Goal: Purchase product/service

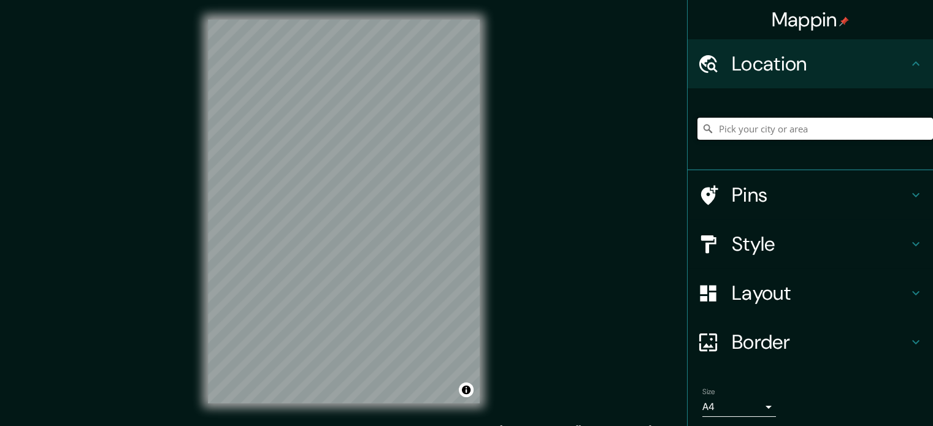
click at [745, 132] on input "Pick your city or area" at bounding box center [816, 129] width 236 height 22
click at [762, 299] on h4 "Layout" at bounding box center [820, 293] width 177 height 25
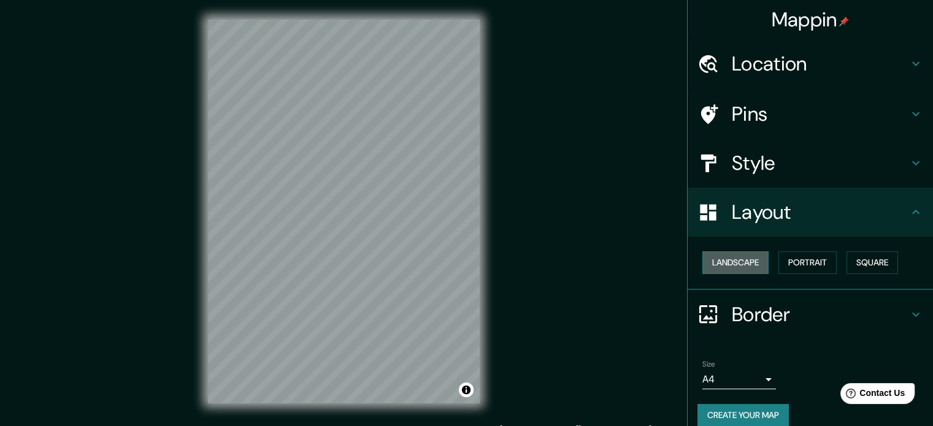
click at [731, 260] on button "Landscape" at bounding box center [736, 263] width 66 height 23
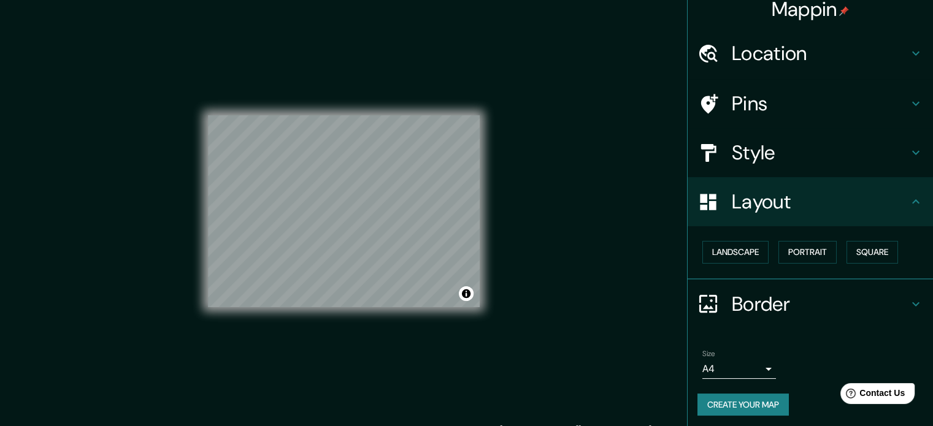
scroll to position [13, 0]
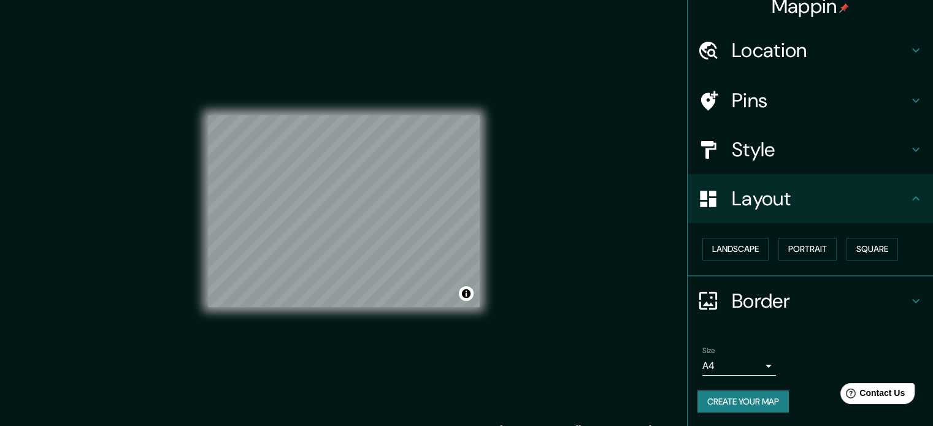
click at [743, 137] on h4 "Style" at bounding box center [820, 149] width 177 height 25
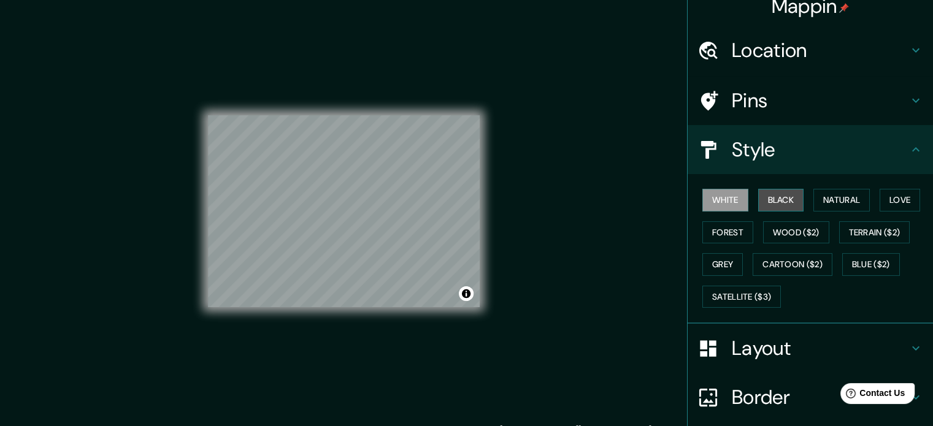
click at [773, 202] on button "Black" at bounding box center [781, 200] width 46 height 23
click at [783, 68] on div "Location" at bounding box center [810, 50] width 245 height 49
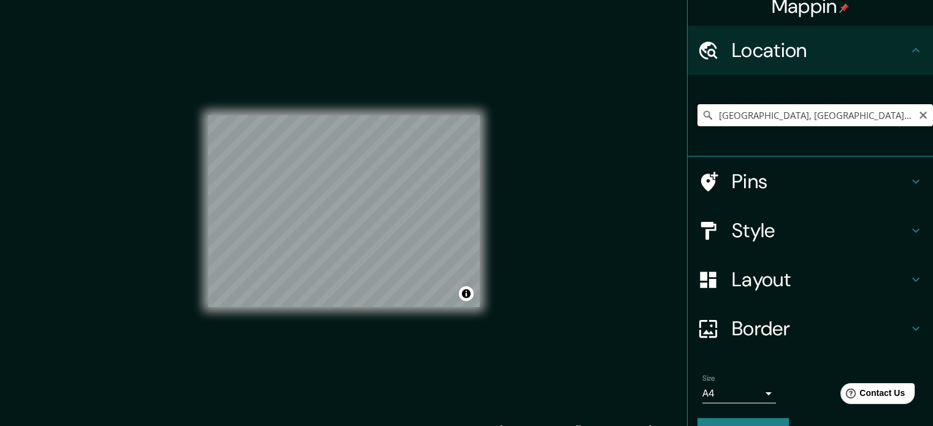
click at [776, 117] on input "[GEOGRAPHIC_DATA], [GEOGRAPHIC_DATA], [GEOGRAPHIC_DATA], [GEOGRAPHIC_DATA]" at bounding box center [816, 115] width 236 height 22
click at [795, 112] on input "[GEOGRAPHIC_DATA], [GEOGRAPHIC_DATA], [GEOGRAPHIC_DATA], [GEOGRAPHIC_DATA]" at bounding box center [816, 115] width 236 height 22
click at [758, 110] on input "[GEOGRAPHIC_DATA], [GEOGRAPHIC_DATA], [GEOGRAPHIC_DATA], [GEOGRAPHIC_DATA]" at bounding box center [816, 115] width 236 height 22
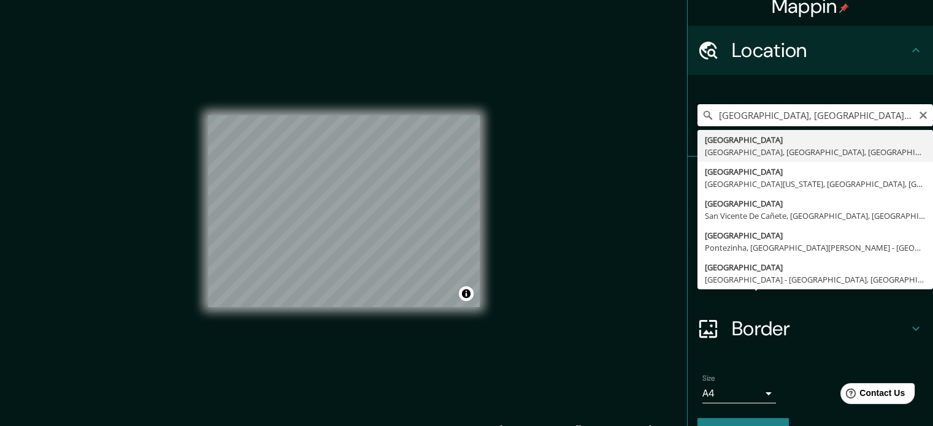
click at [758, 110] on input "[GEOGRAPHIC_DATA], [GEOGRAPHIC_DATA], [GEOGRAPHIC_DATA], [GEOGRAPHIC_DATA]" at bounding box center [816, 115] width 236 height 22
type input "[GEOGRAPHIC_DATA], [GEOGRAPHIC_DATA], [GEOGRAPHIC_DATA], [GEOGRAPHIC_DATA]"
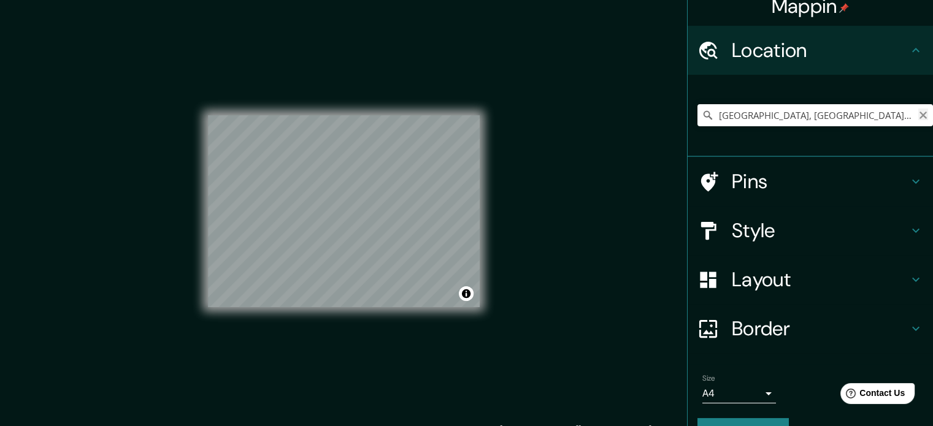
click at [919, 117] on icon "Clear" at bounding box center [924, 115] width 10 height 10
type input "[GEOGRAPHIC_DATA], [GEOGRAPHIC_DATA], [GEOGRAPHIC_DATA], [GEOGRAPHIC_DATA]"
click at [765, 231] on h4 "Style" at bounding box center [820, 230] width 177 height 25
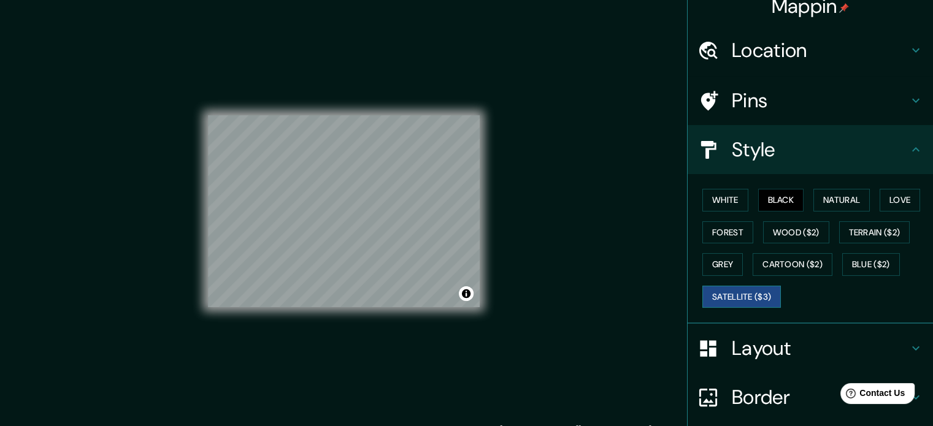
click at [744, 292] on button "Satellite ($3)" at bounding box center [742, 297] width 79 height 23
click at [762, 196] on button "Black" at bounding box center [781, 200] width 46 height 23
click at [835, 196] on button "Natural" at bounding box center [842, 200] width 56 height 23
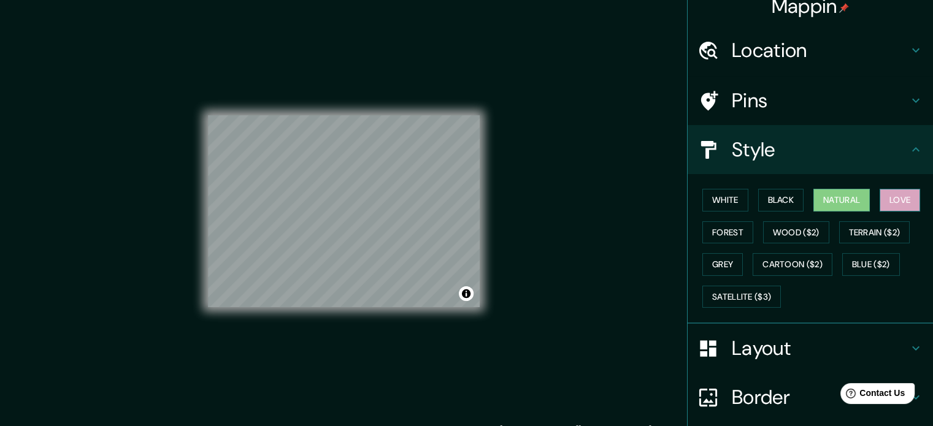
click at [895, 201] on button "Love" at bounding box center [900, 200] width 40 height 23
click at [723, 234] on button "Forest" at bounding box center [728, 233] width 51 height 23
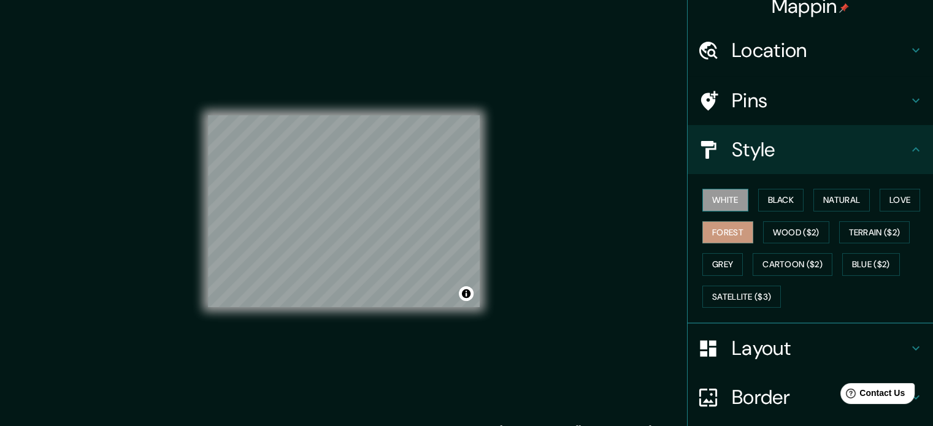
click at [710, 191] on button "White" at bounding box center [726, 200] width 46 height 23
click at [800, 237] on button "Wood ($2)" at bounding box center [796, 233] width 66 height 23
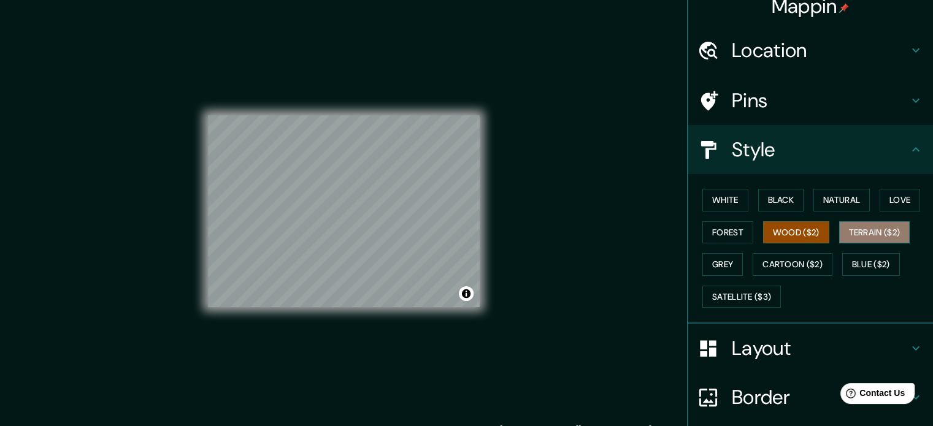
click at [864, 231] on button "Terrain ($2)" at bounding box center [874, 233] width 71 height 23
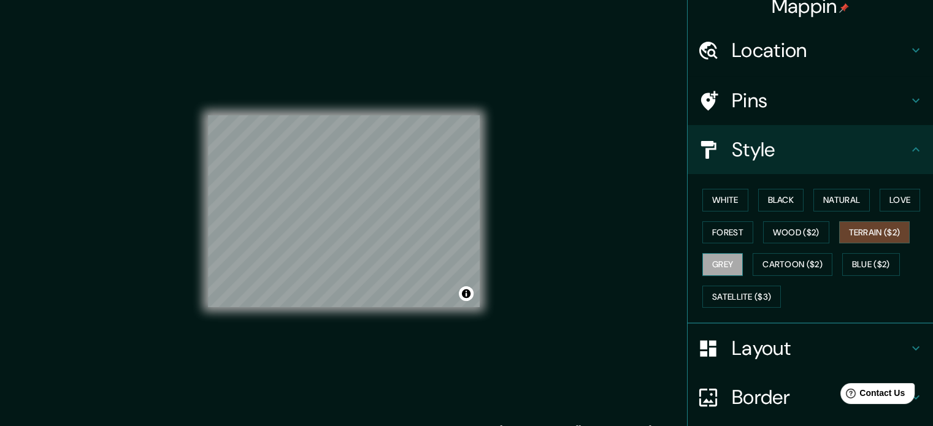
click at [719, 264] on button "Grey" at bounding box center [723, 264] width 40 height 23
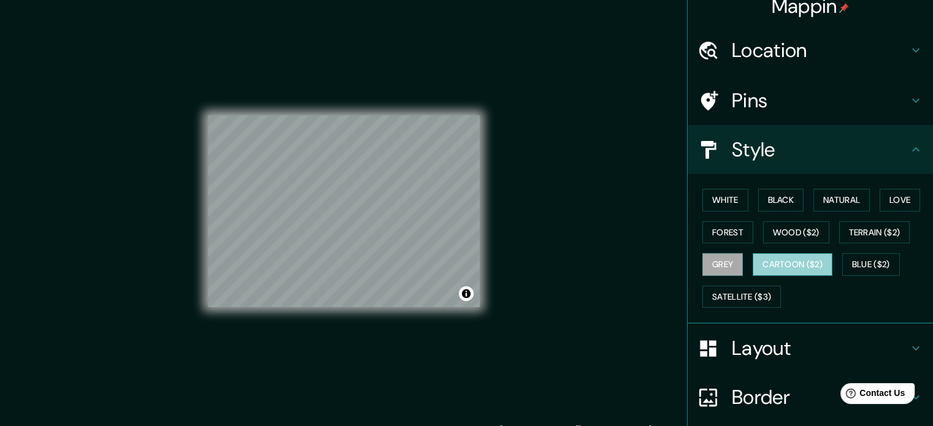
click at [784, 259] on button "Cartoon ($2)" at bounding box center [793, 264] width 80 height 23
click at [881, 260] on button "Blue ($2)" at bounding box center [872, 264] width 58 height 23
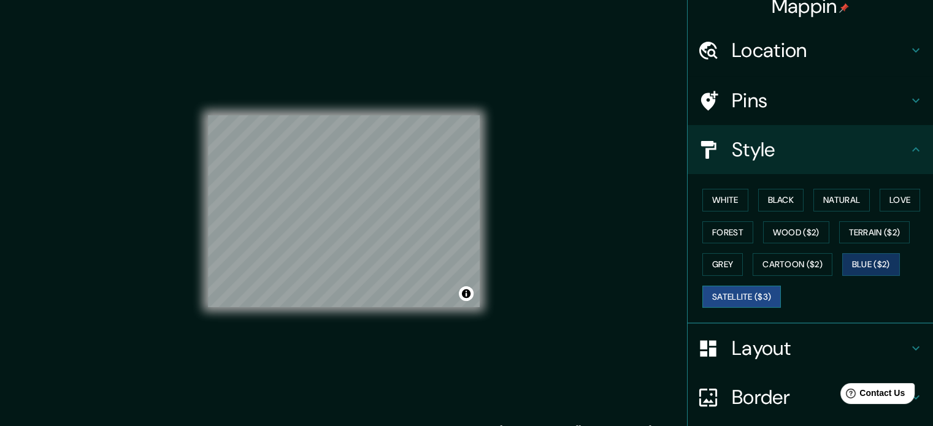
click at [752, 294] on button "Satellite ($3)" at bounding box center [742, 297] width 79 height 23
click at [860, 261] on button "Blue ($2)" at bounding box center [872, 264] width 58 height 23
